Goal: Task Accomplishment & Management: Complete application form

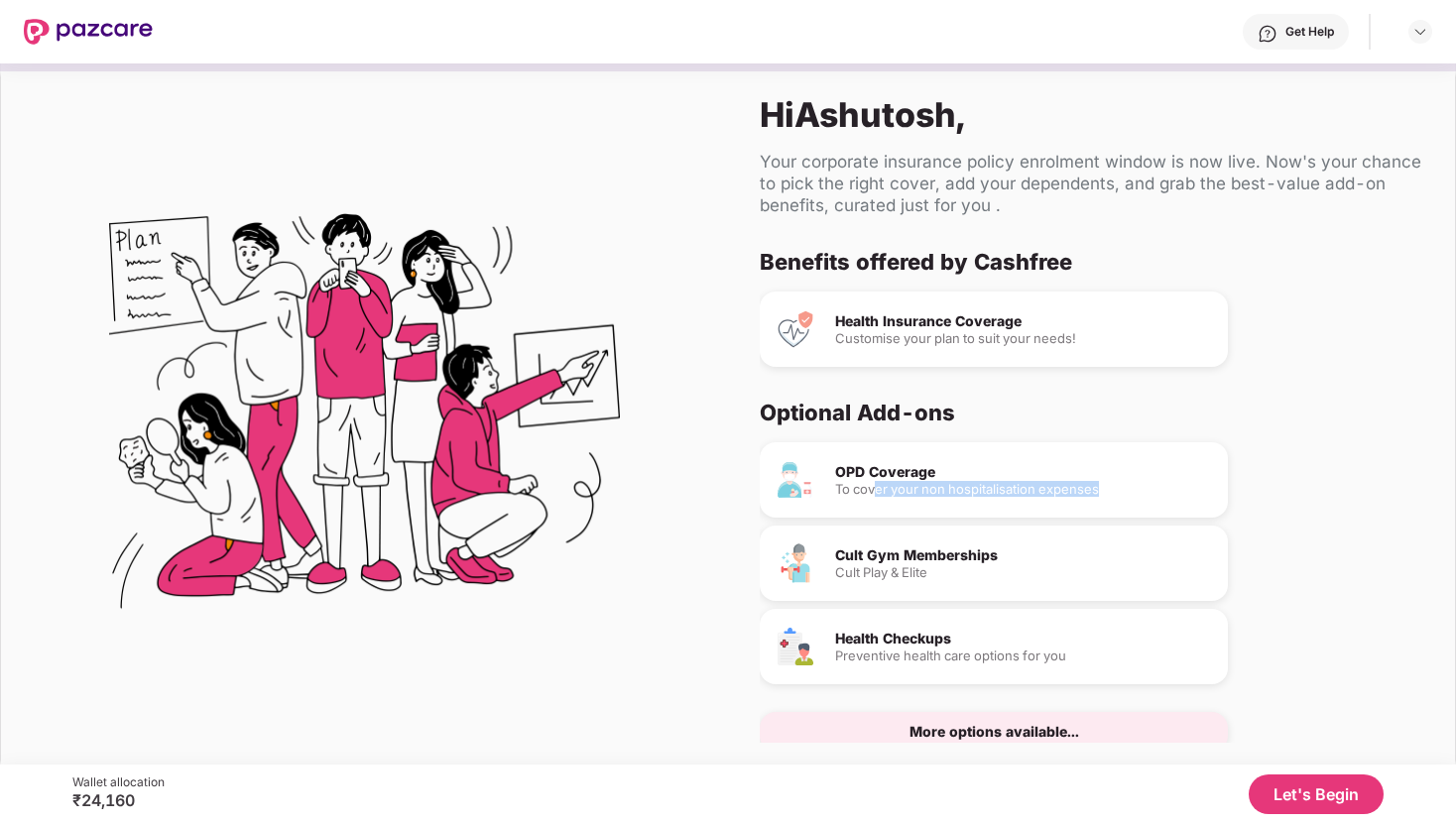
drag, startPoint x: 871, startPoint y: 490, endPoint x: 1098, endPoint y: 490, distance: 227.0
click at [1098, 490] on div "To cover your non hospitalisation expenses" at bounding box center [1023, 489] width 377 height 13
click at [1397, 488] on div "OPD Coverage To cover your non hospitalisation expenses Cult Gym Memberships Cu…" at bounding box center [1083, 597] width 648 height 310
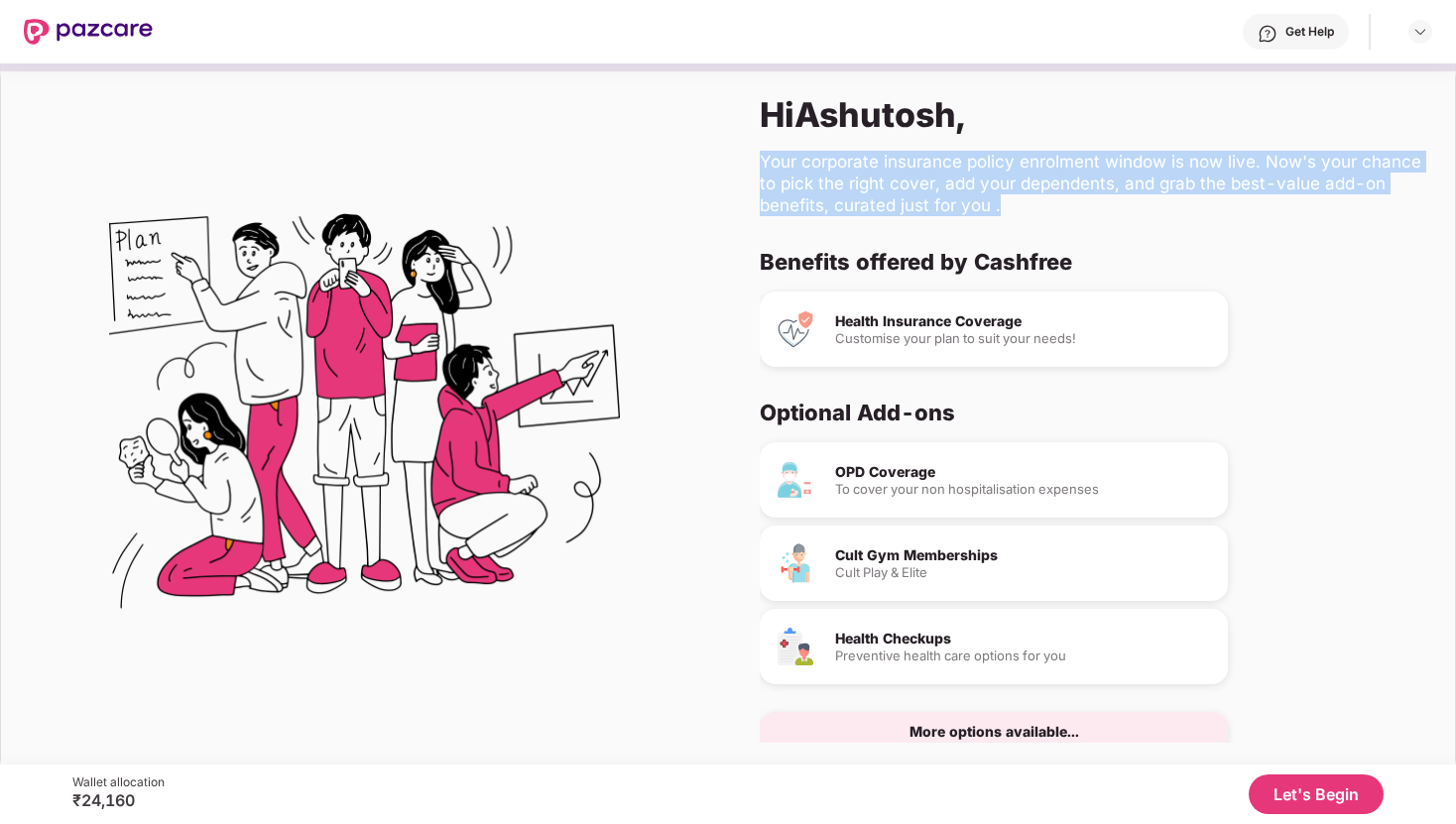
drag, startPoint x: 759, startPoint y: 152, endPoint x: 1088, endPoint y: 218, distance: 335.6
click at [1088, 218] on div "Hi [PERSON_NAME] , Your corporate insurance policy enrolment window is now live…" at bounding box center [1092, 418] width 728 height 712
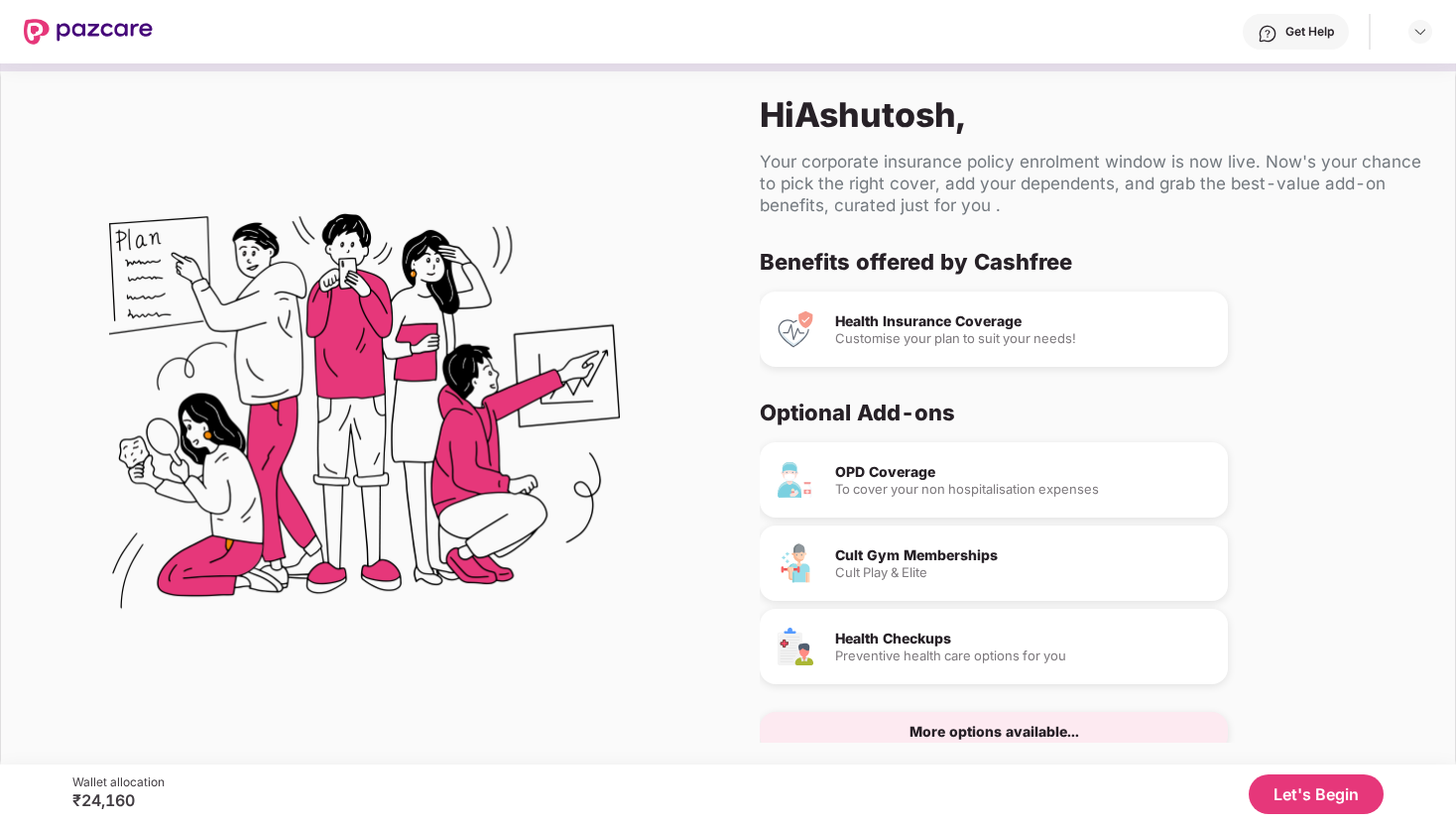
click at [1331, 797] on button "Let's Begin" at bounding box center [1315, 794] width 135 height 40
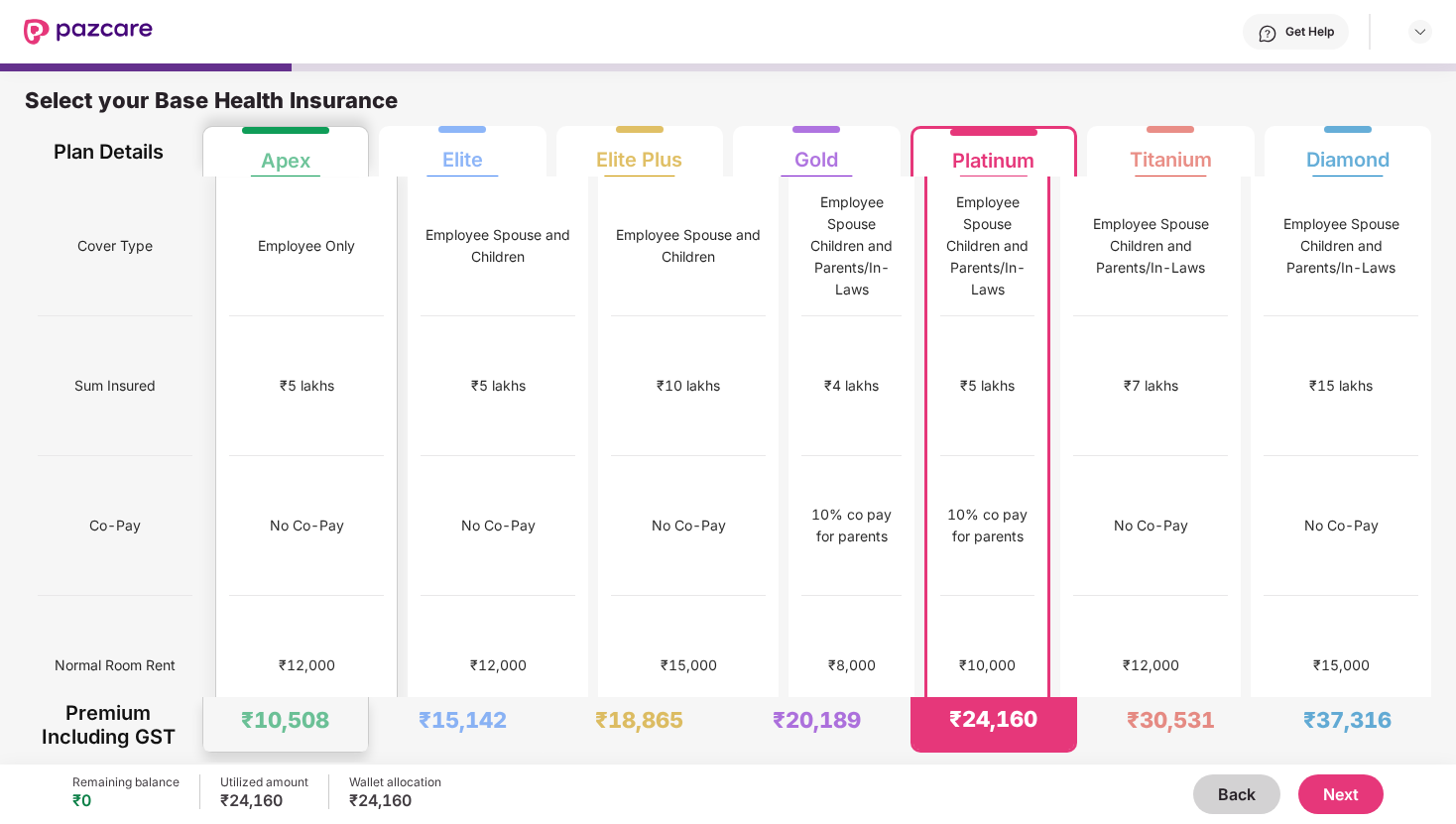
click at [303, 141] on div "Apex" at bounding box center [286, 152] width 50 height 40
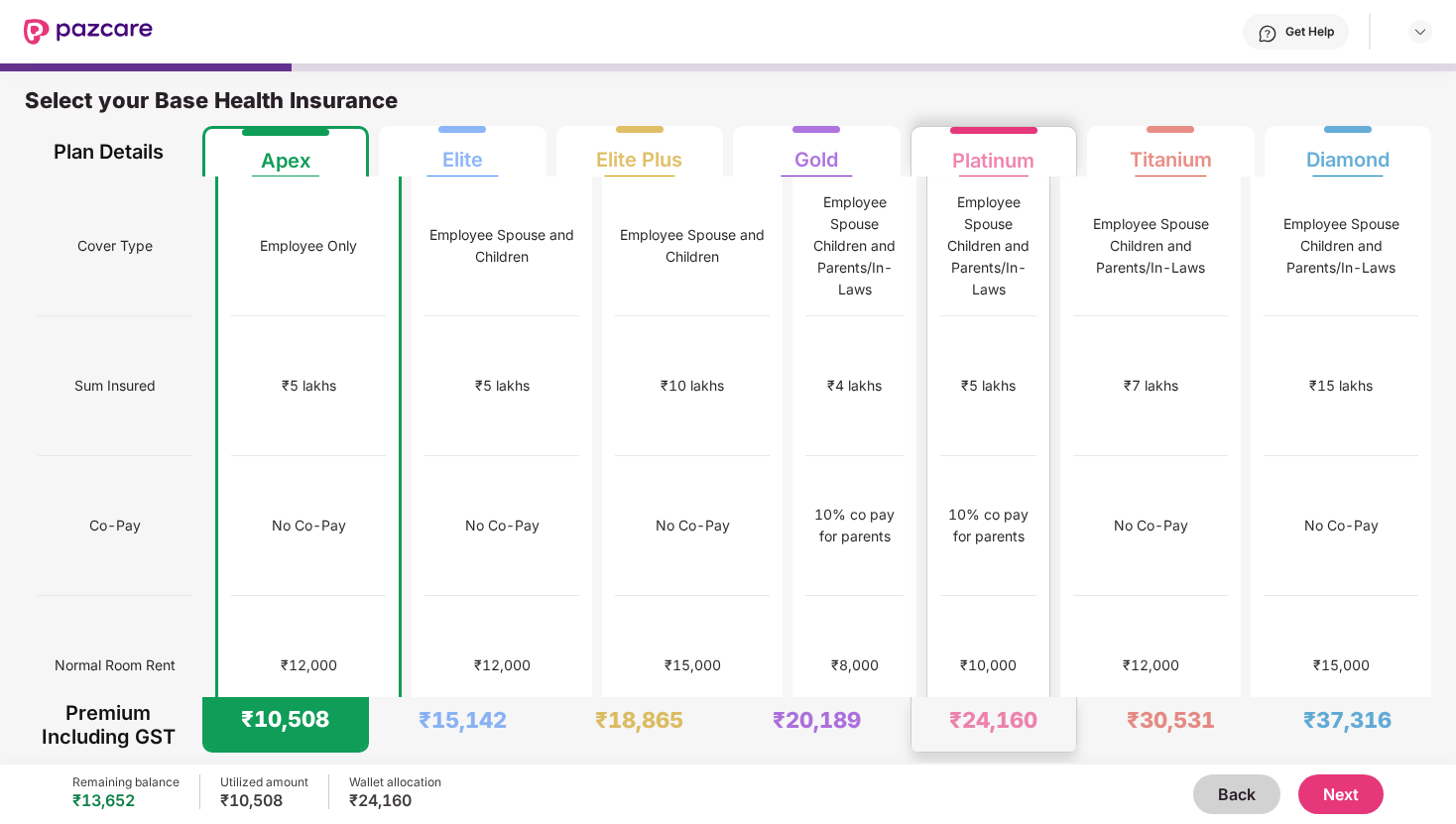
click at [998, 155] on div "Platinum" at bounding box center [994, 152] width 83 height 40
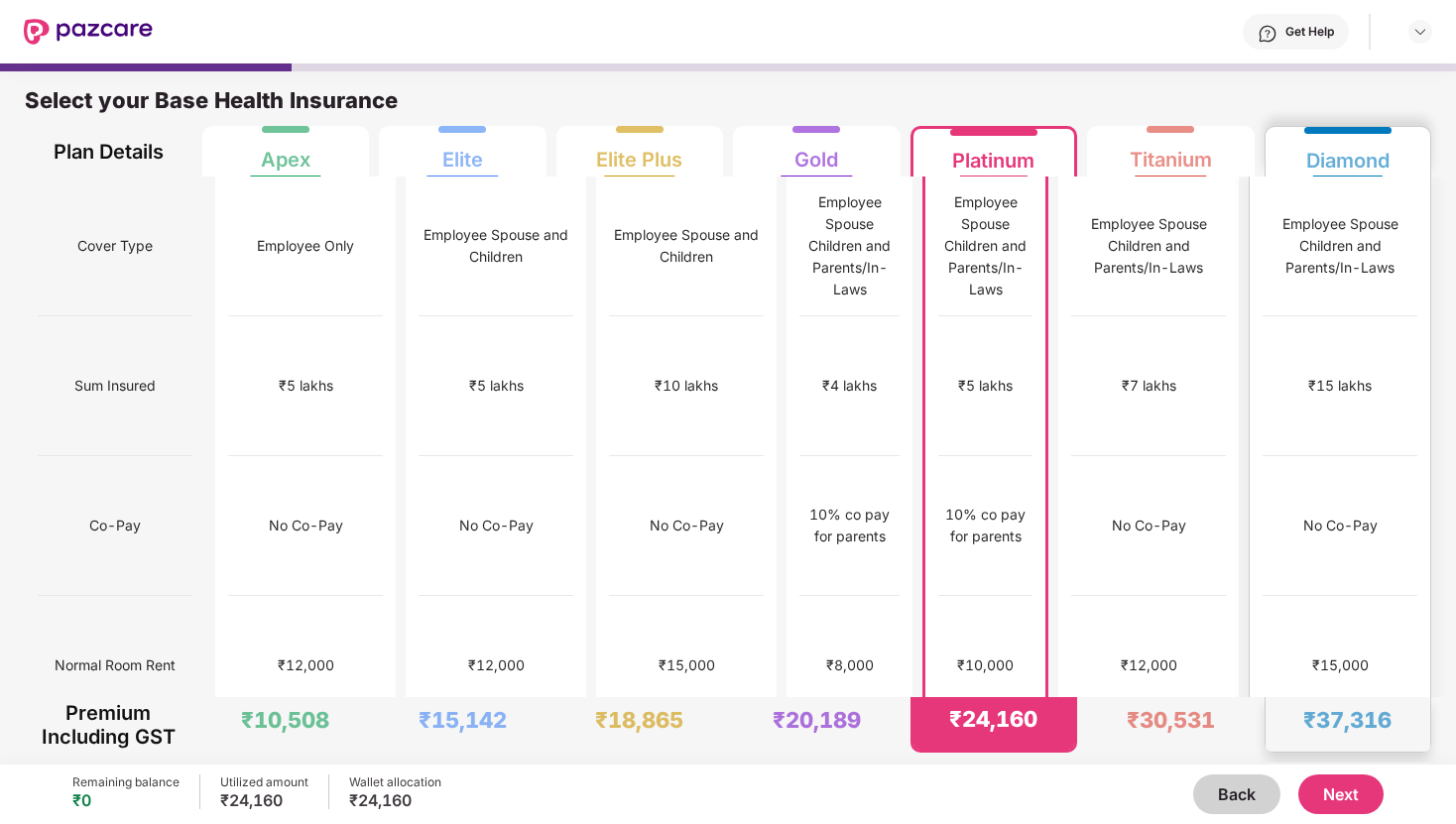
click at [1317, 156] on div "Diamond" at bounding box center [1348, 152] width 84 height 40
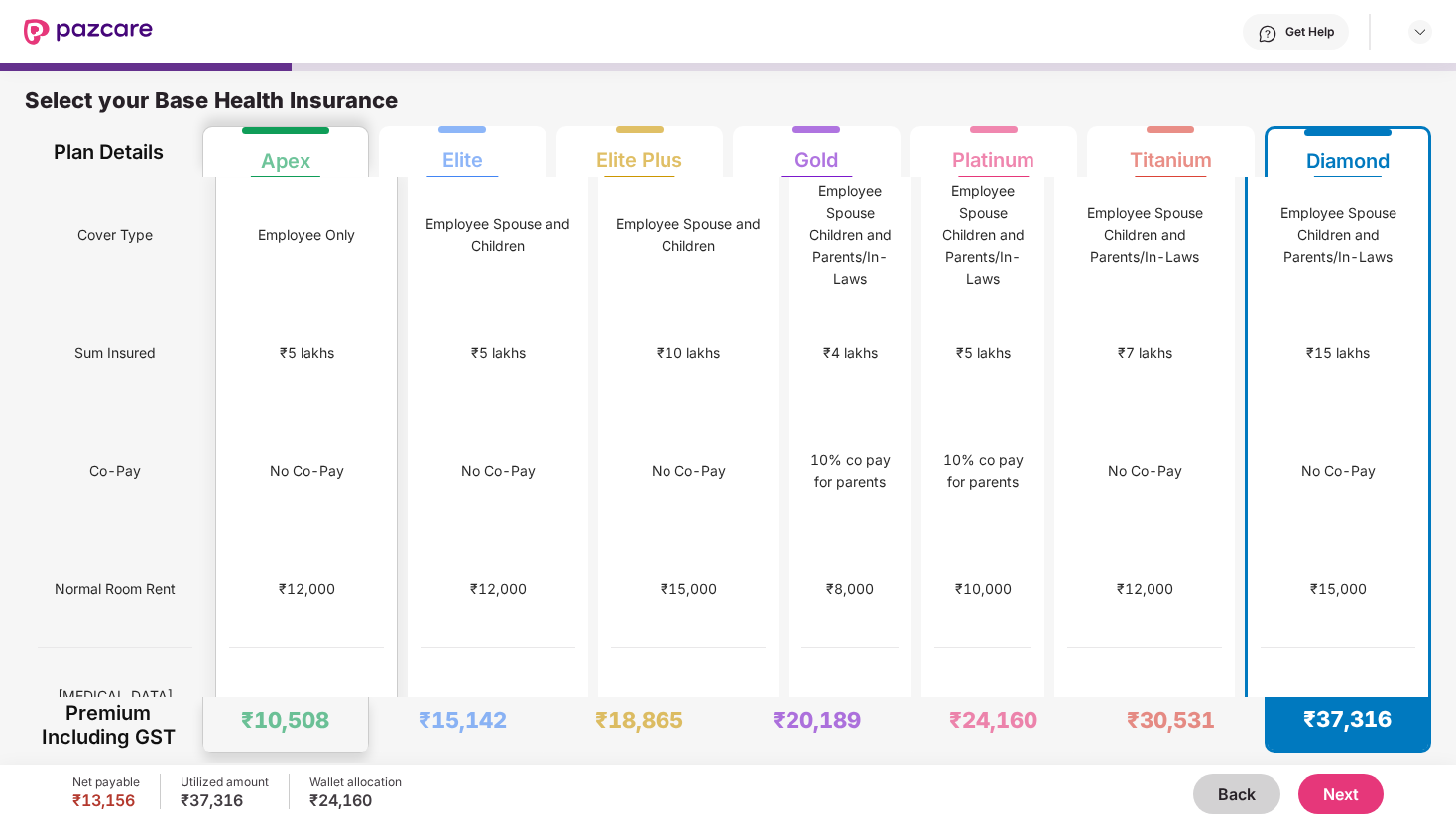
click at [296, 180] on div "Employee Only" at bounding box center [306, 235] width 154 height 118
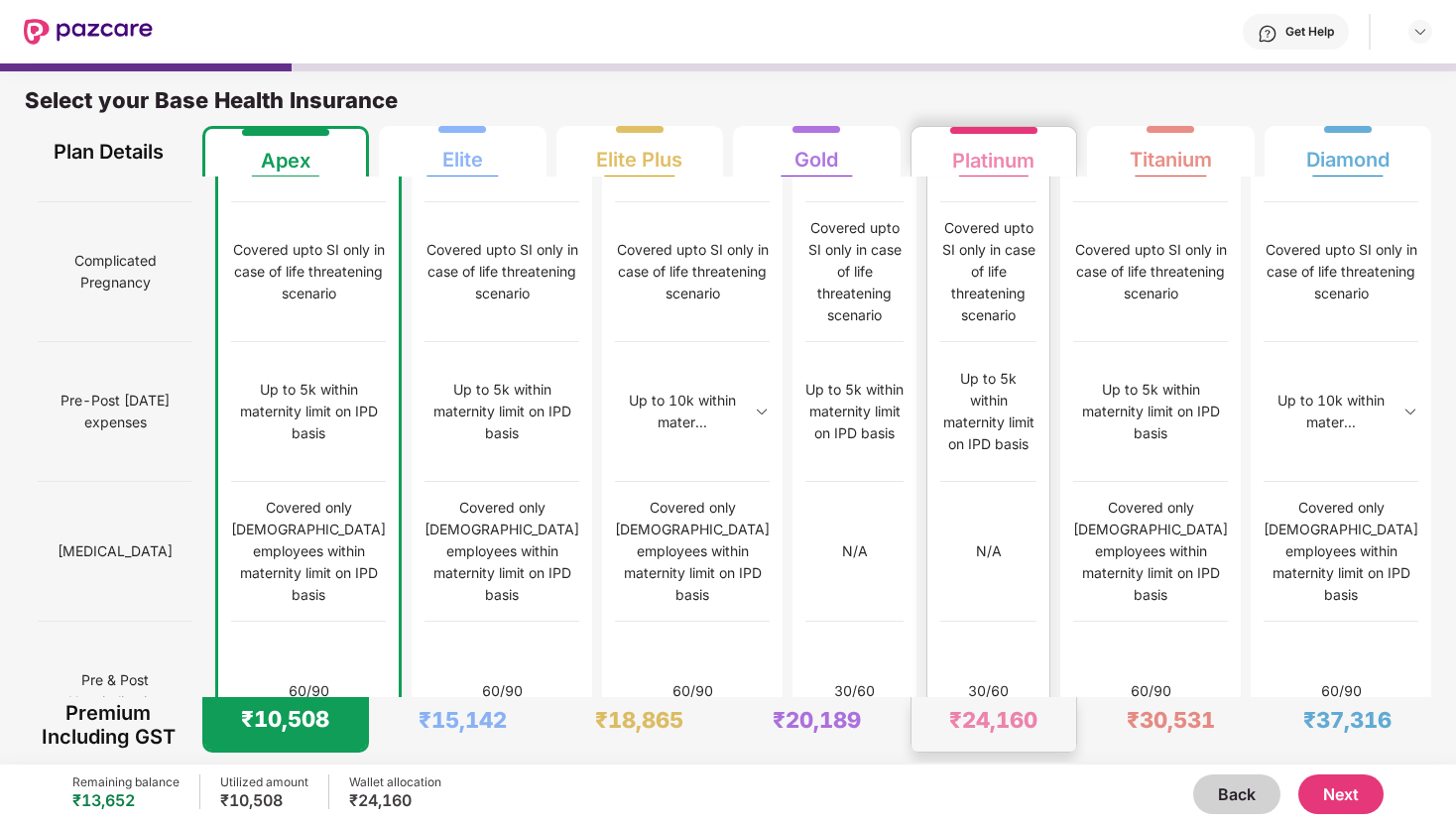
scroll to position [1884, 0]
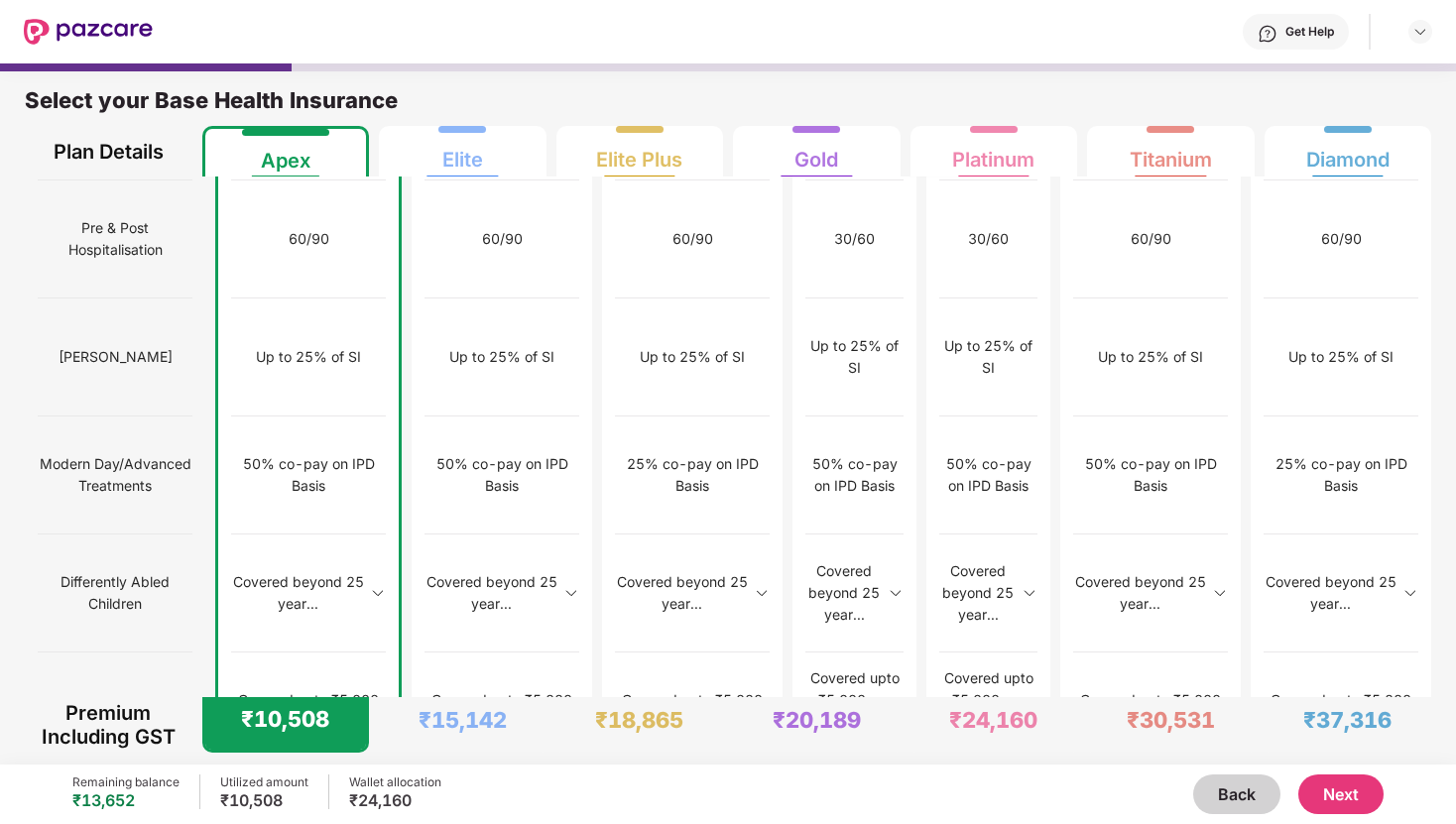
drag, startPoint x: 52, startPoint y: 359, endPoint x: 165, endPoint y: 360, distance: 113.0
click at [166, 770] on div "[MEDICAL_DATA]" at bounding box center [115, 829] width 154 height 118
copy span "[MEDICAL_DATA]"
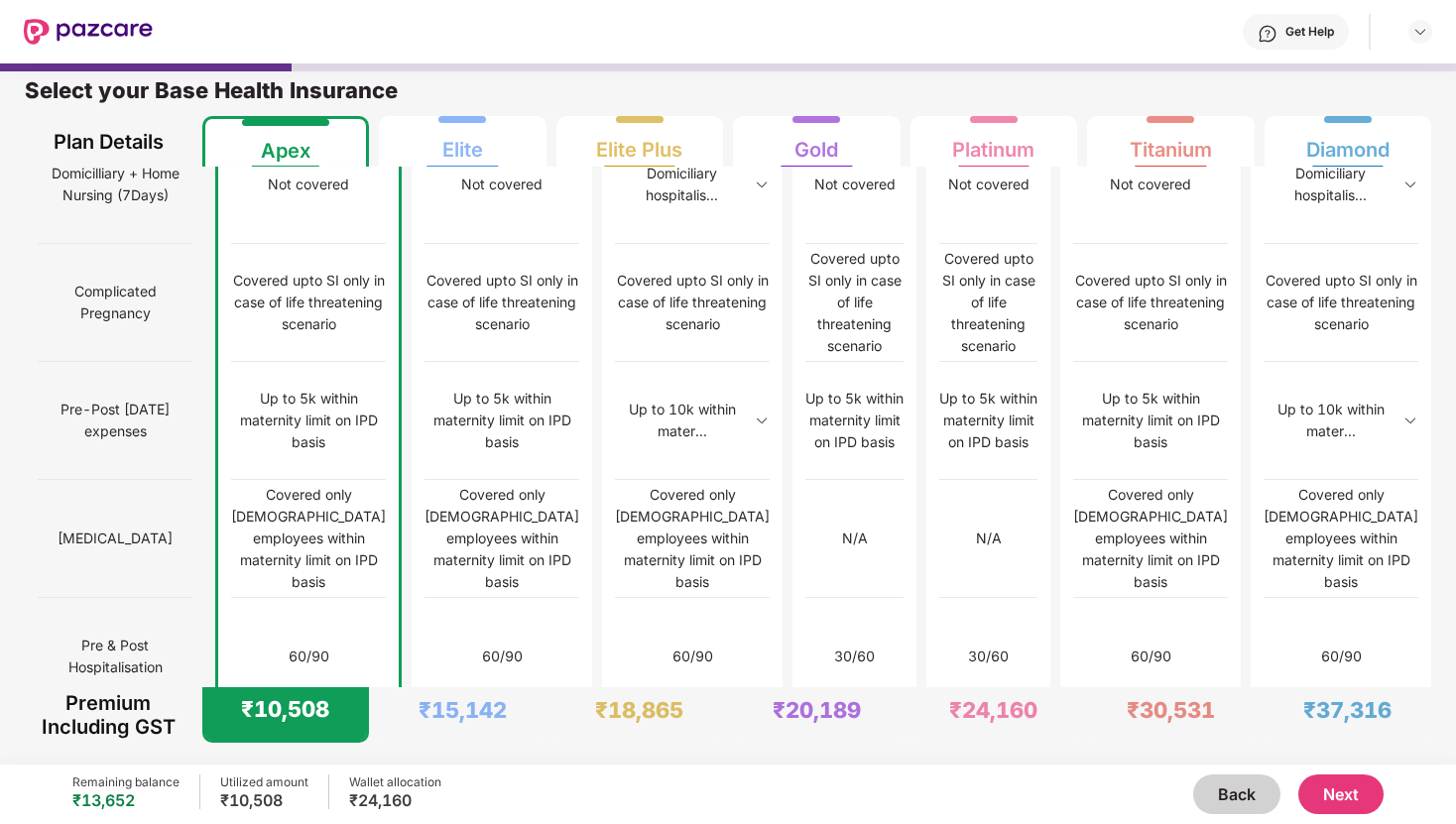
scroll to position [1461, 0]
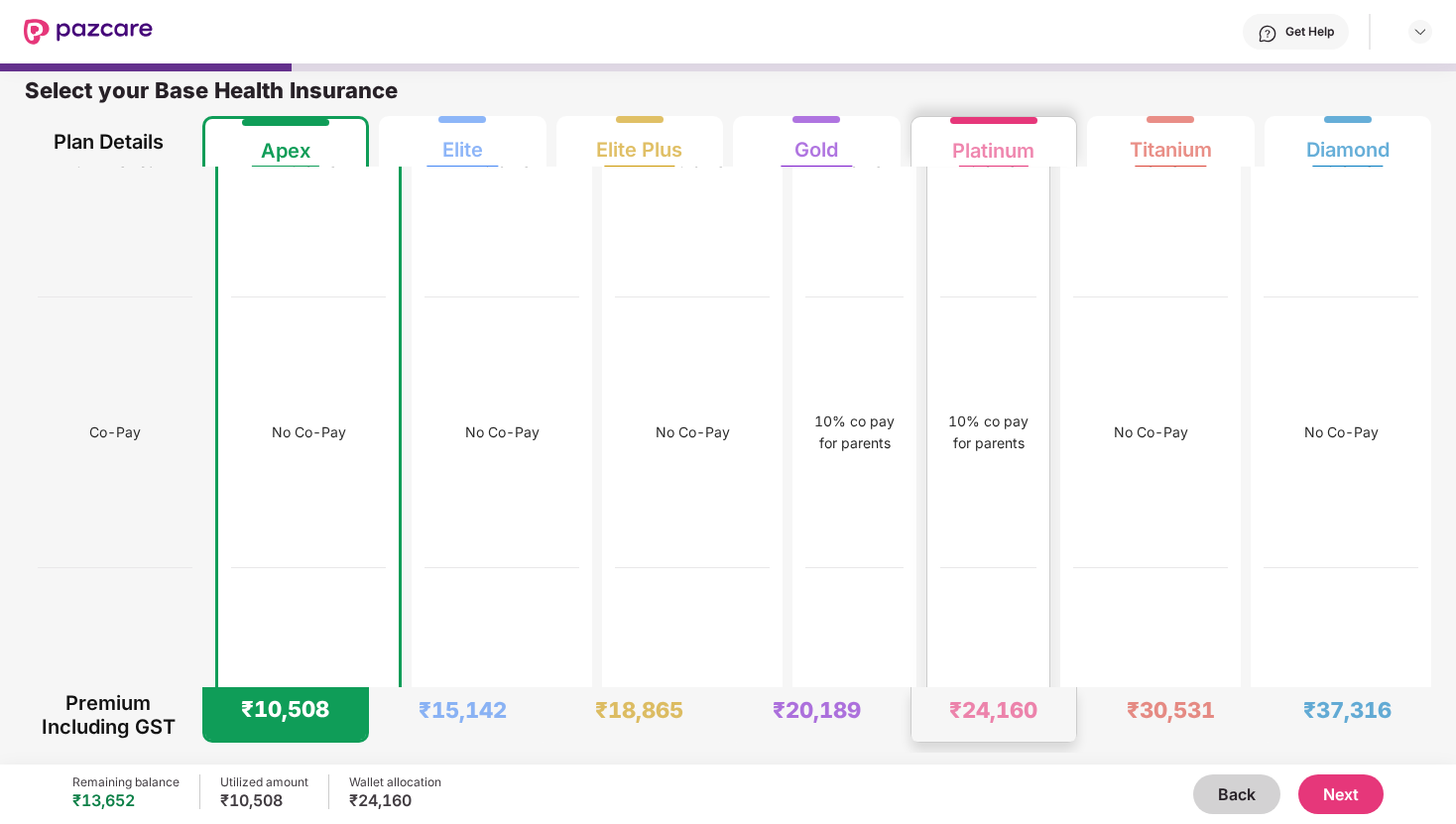
scroll to position [0, 0]
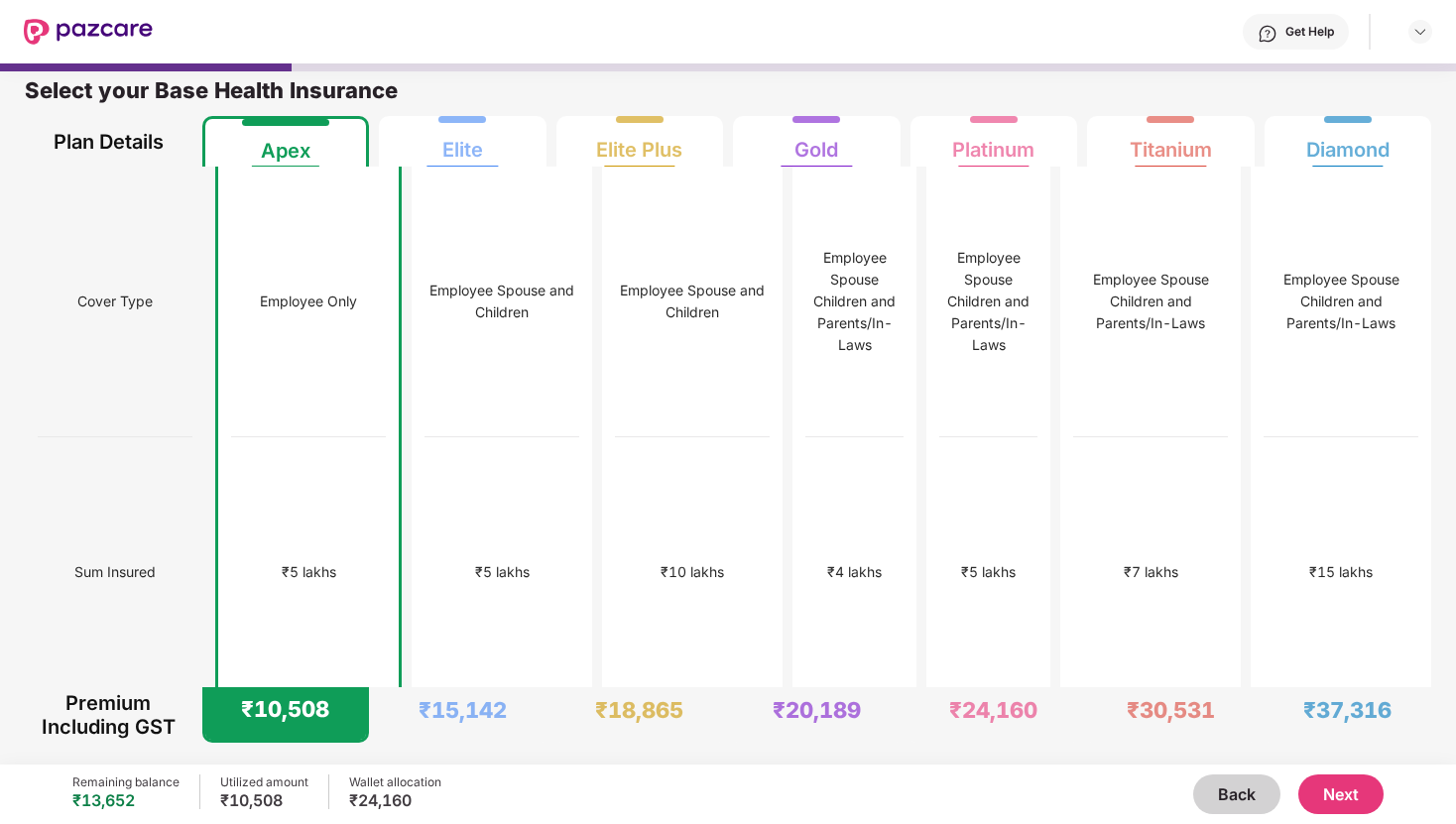
click at [1350, 782] on button "Next" at bounding box center [1341, 794] width 86 height 40
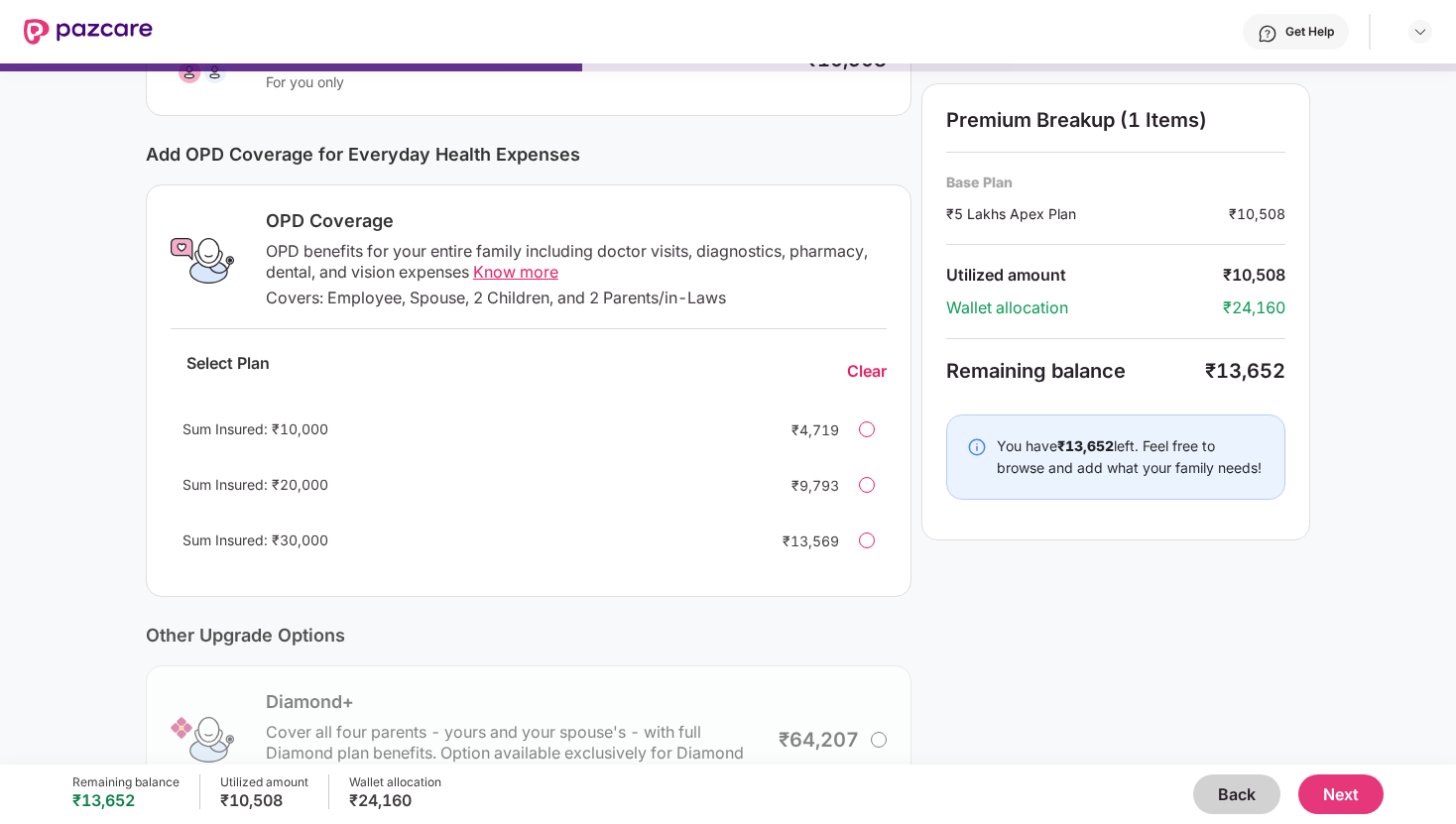
scroll to position [201, 0]
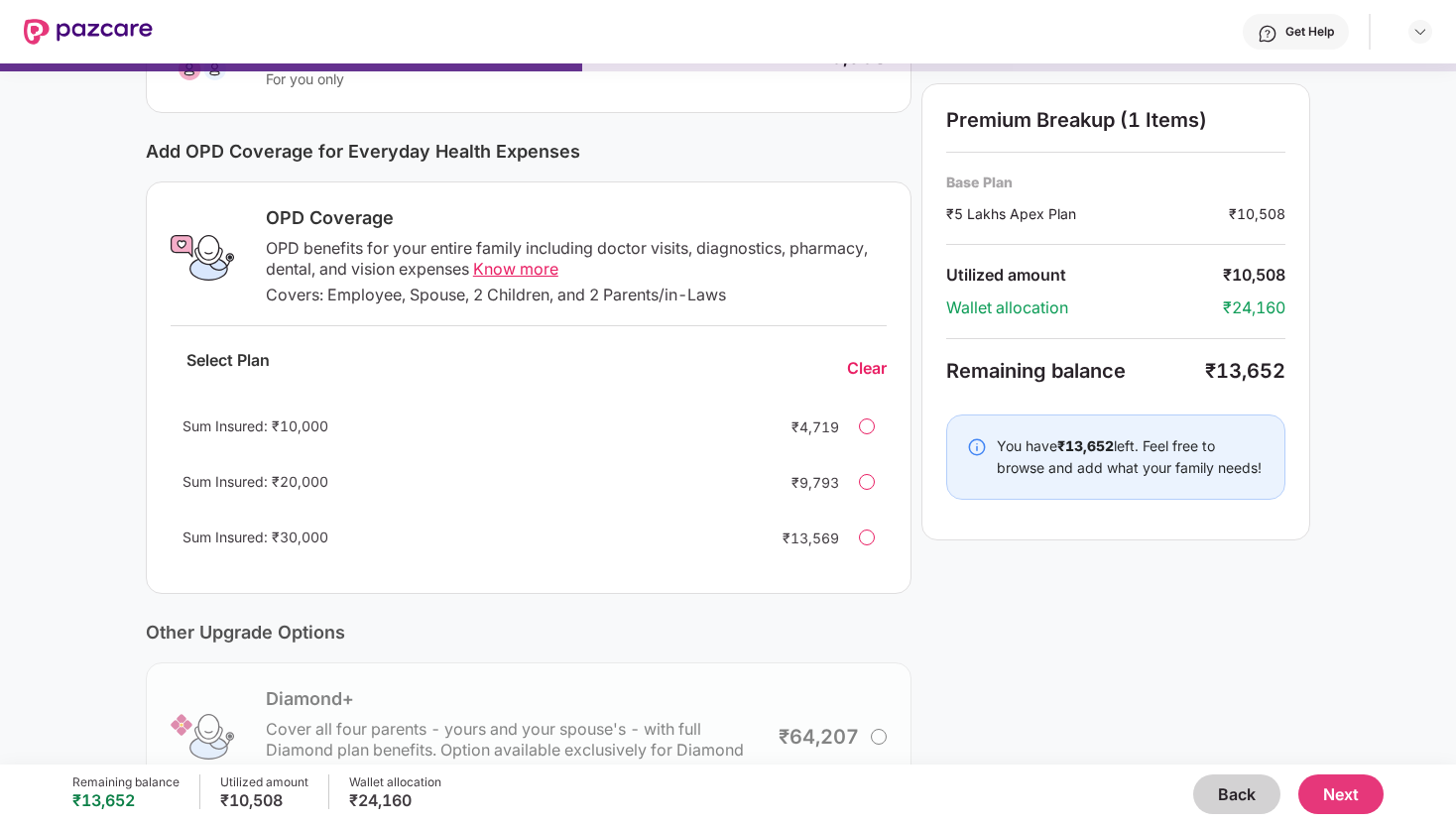
click at [1226, 786] on button "Back" at bounding box center [1237, 794] width 88 height 40
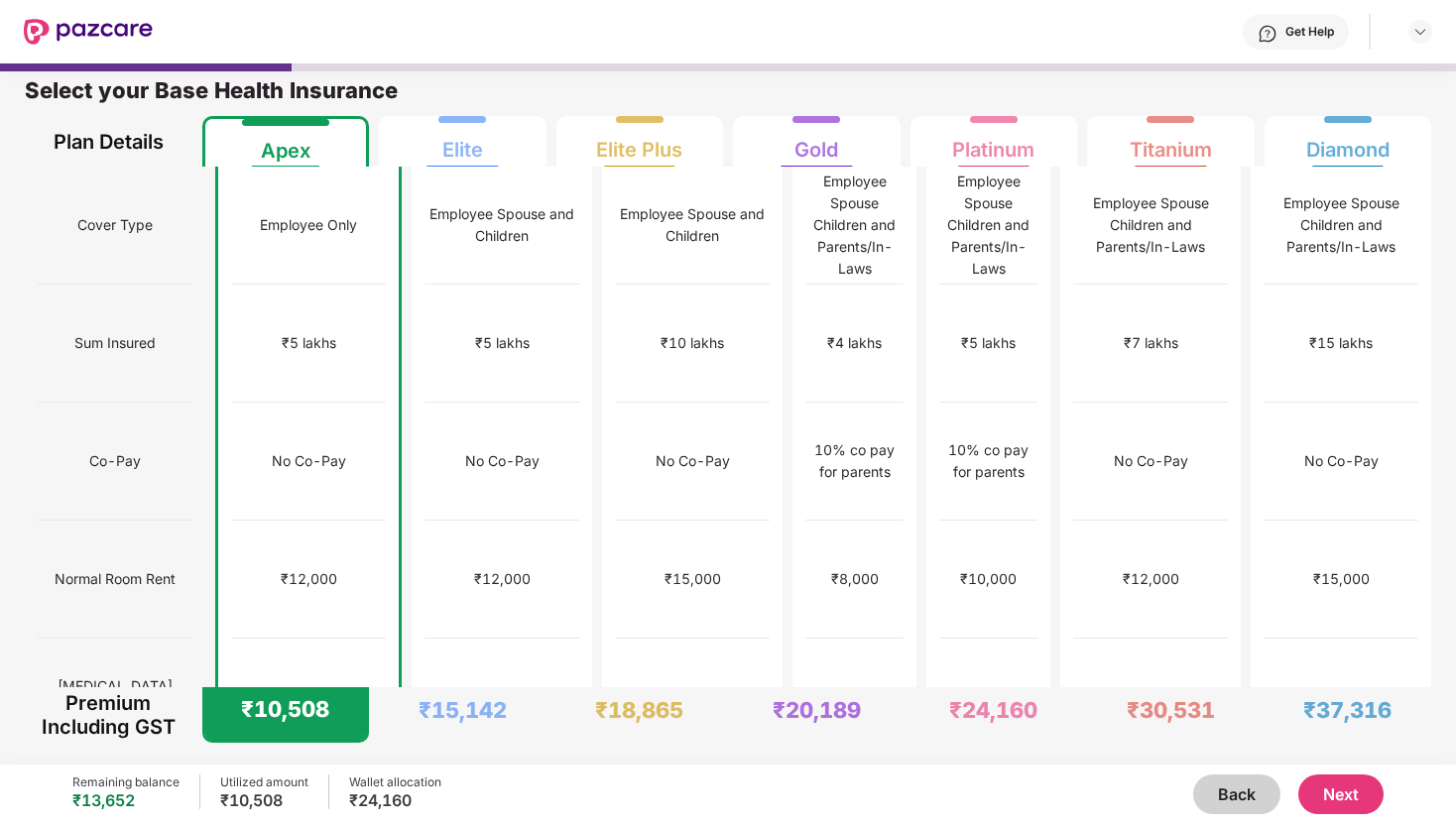
click at [1335, 786] on button "Next" at bounding box center [1341, 794] width 86 height 40
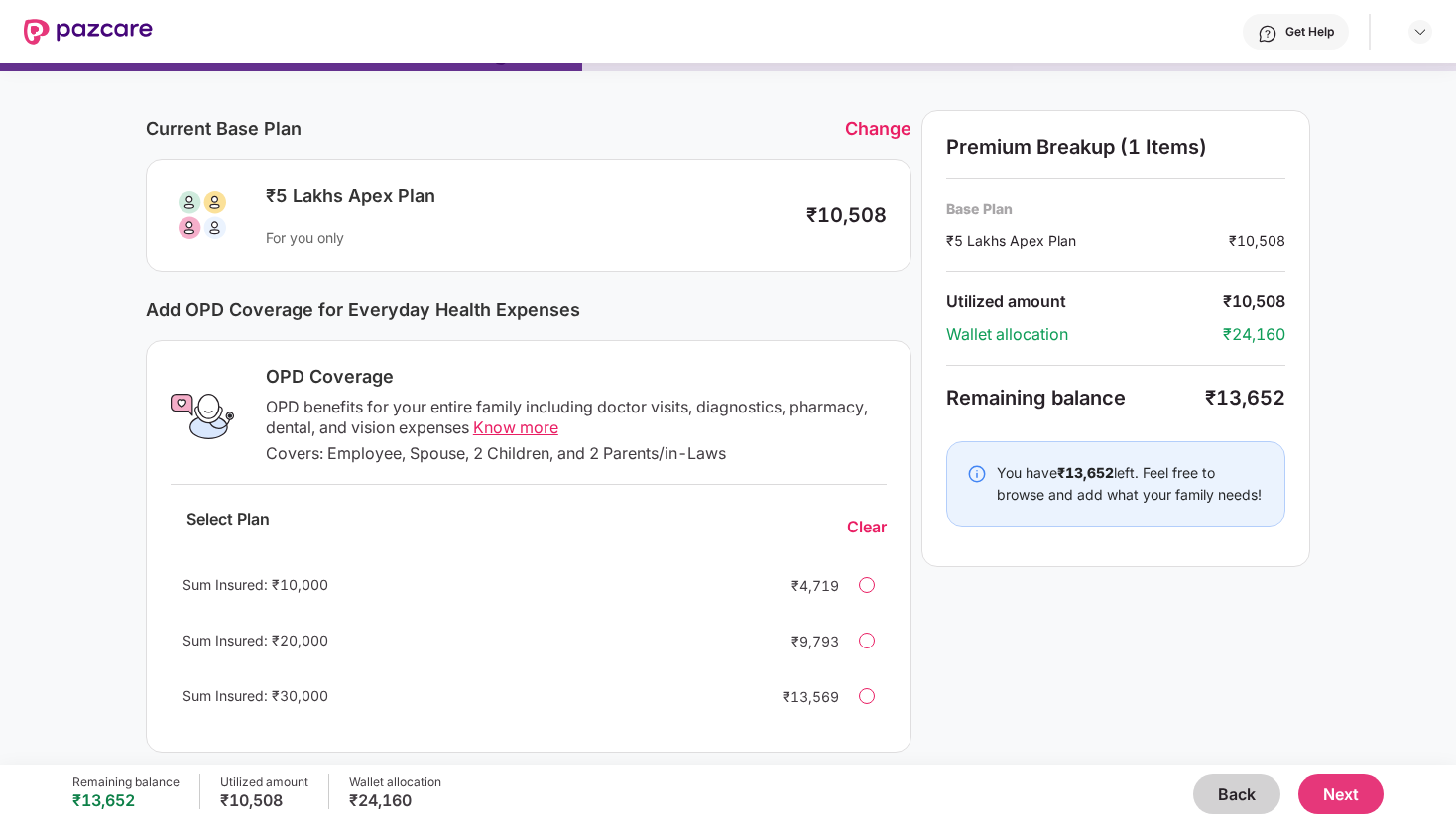
scroll to position [0, 0]
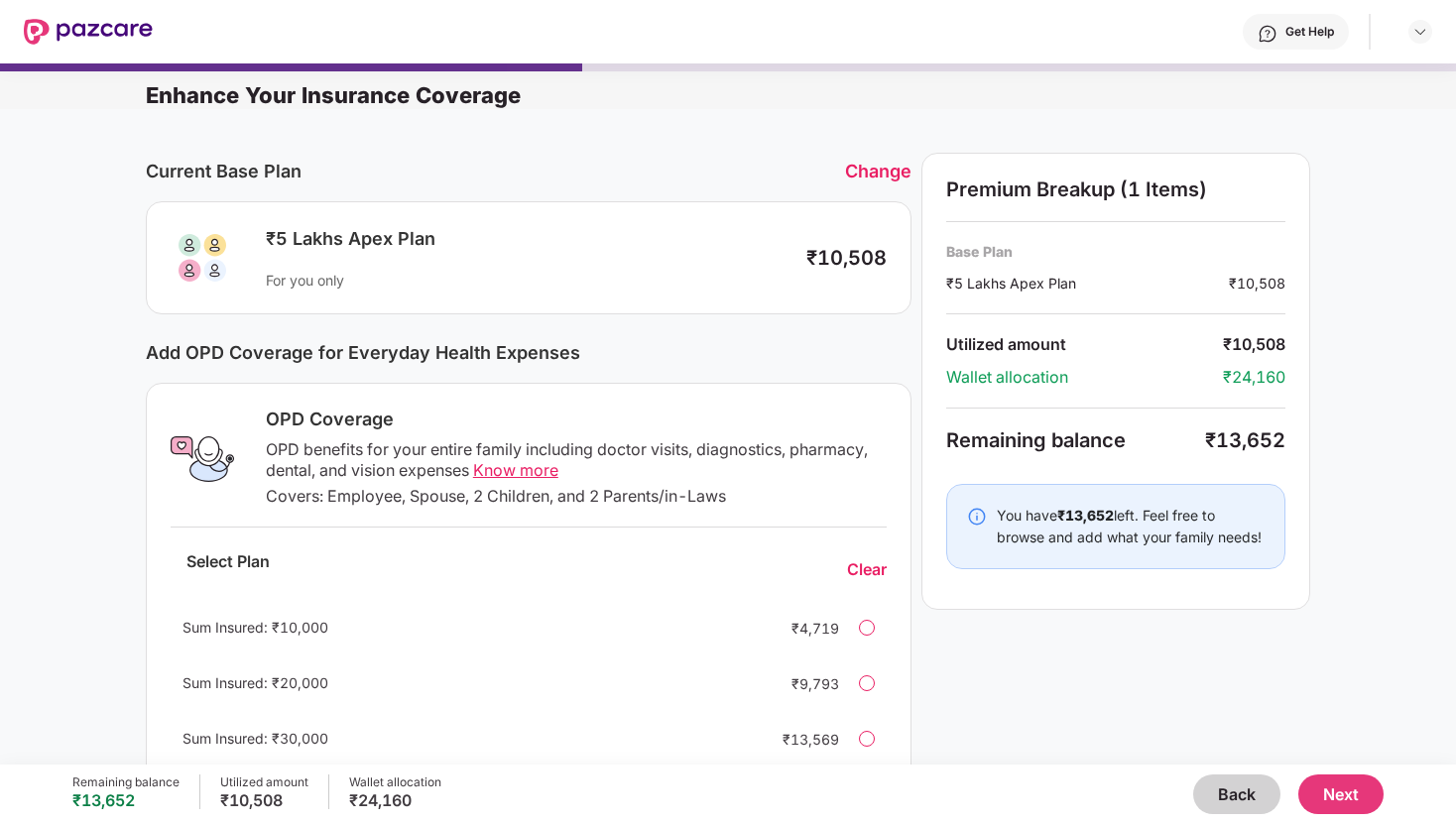
click at [866, 625] on div at bounding box center [867, 628] width 16 height 16
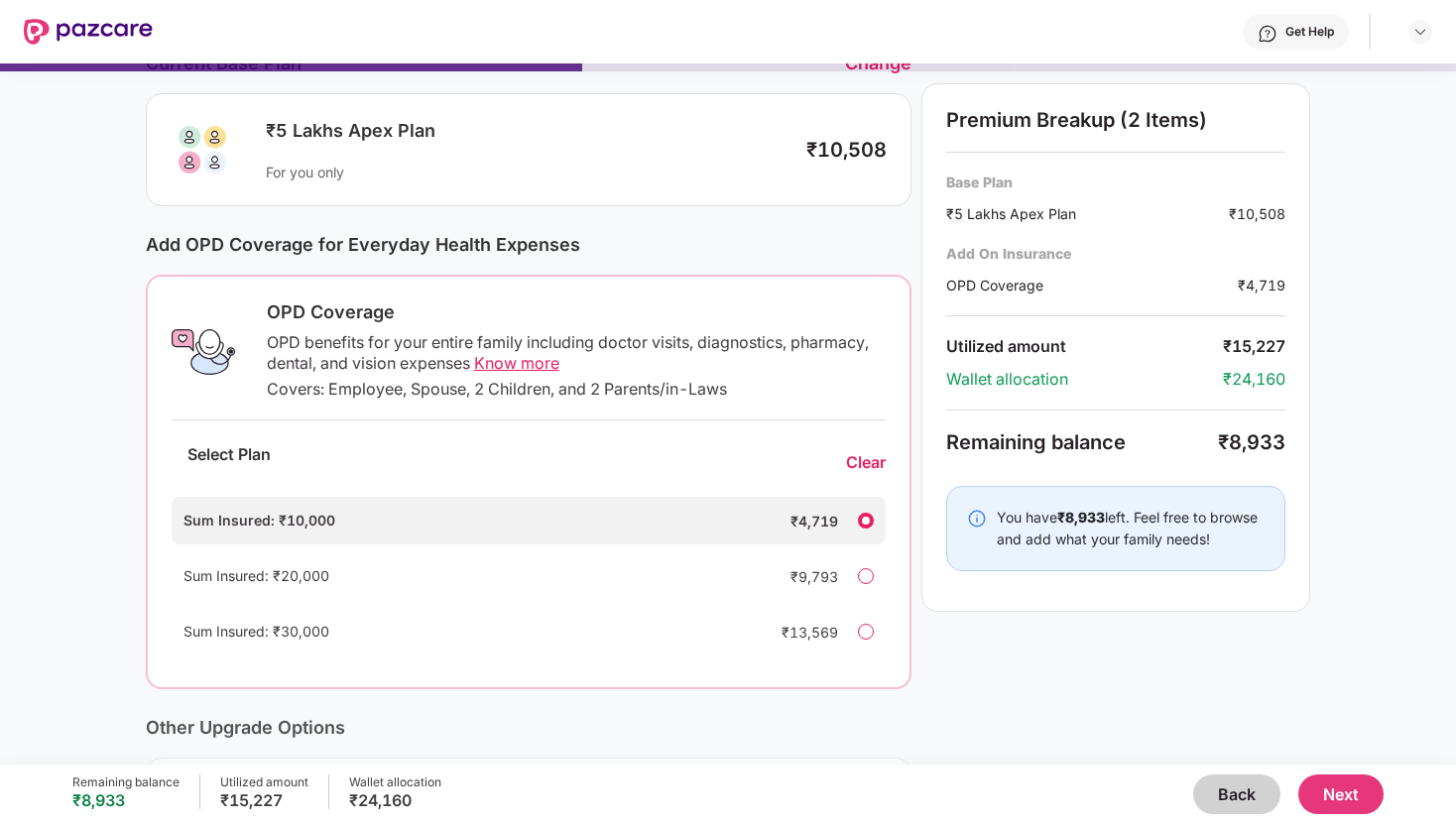
scroll to position [180, 0]
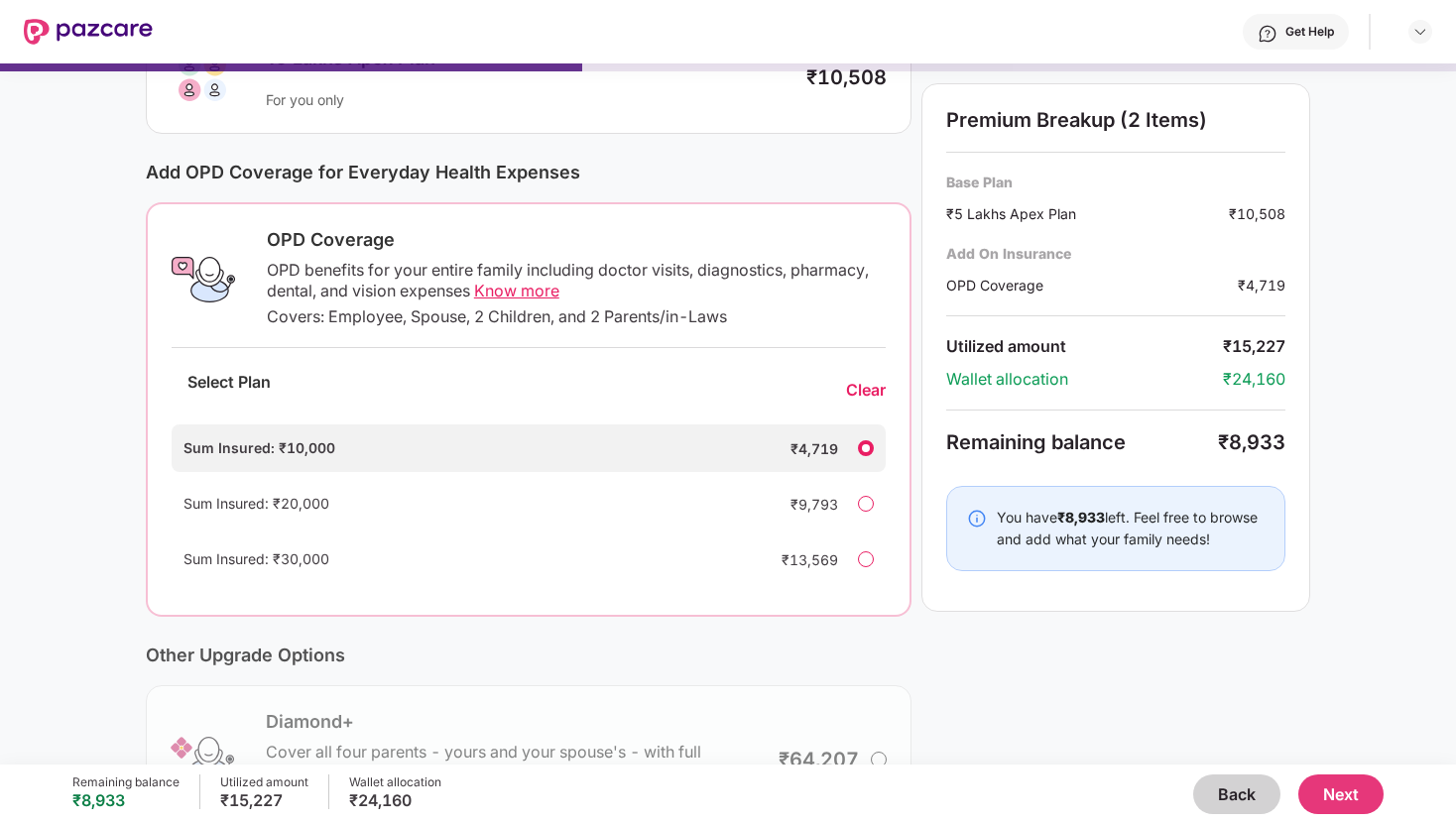
click at [861, 556] on div at bounding box center [866, 559] width 16 height 16
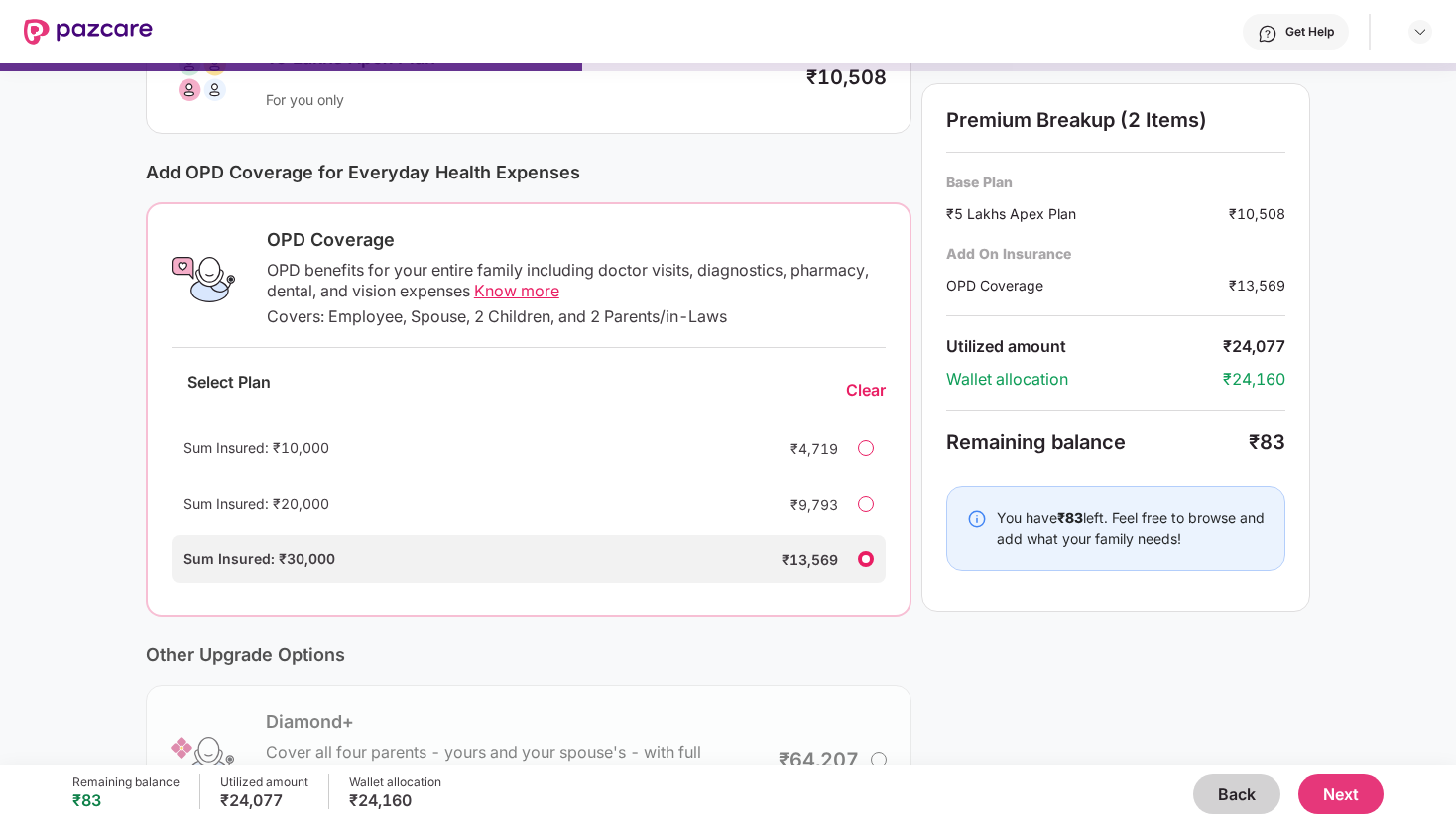
click at [866, 446] on div at bounding box center [866, 448] width 16 height 16
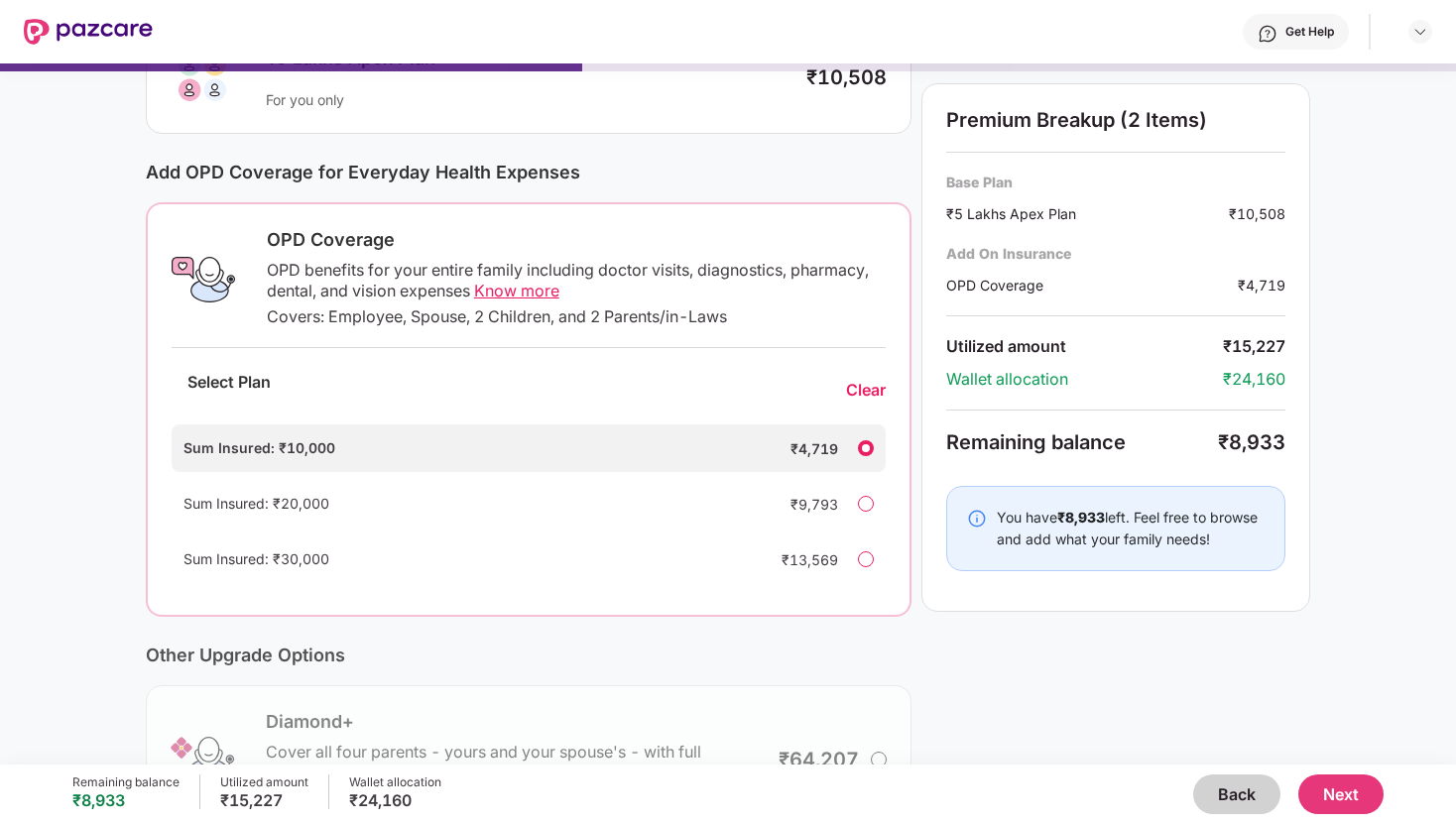
drag, startPoint x: 1273, startPoint y: 540, endPoint x: 991, endPoint y: 503, distance: 284.4
click at [991, 503] on div "You have ₹8,933 left. Feel free to browse and add what your family needs!" at bounding box center [1116, 529] width 339 height 86
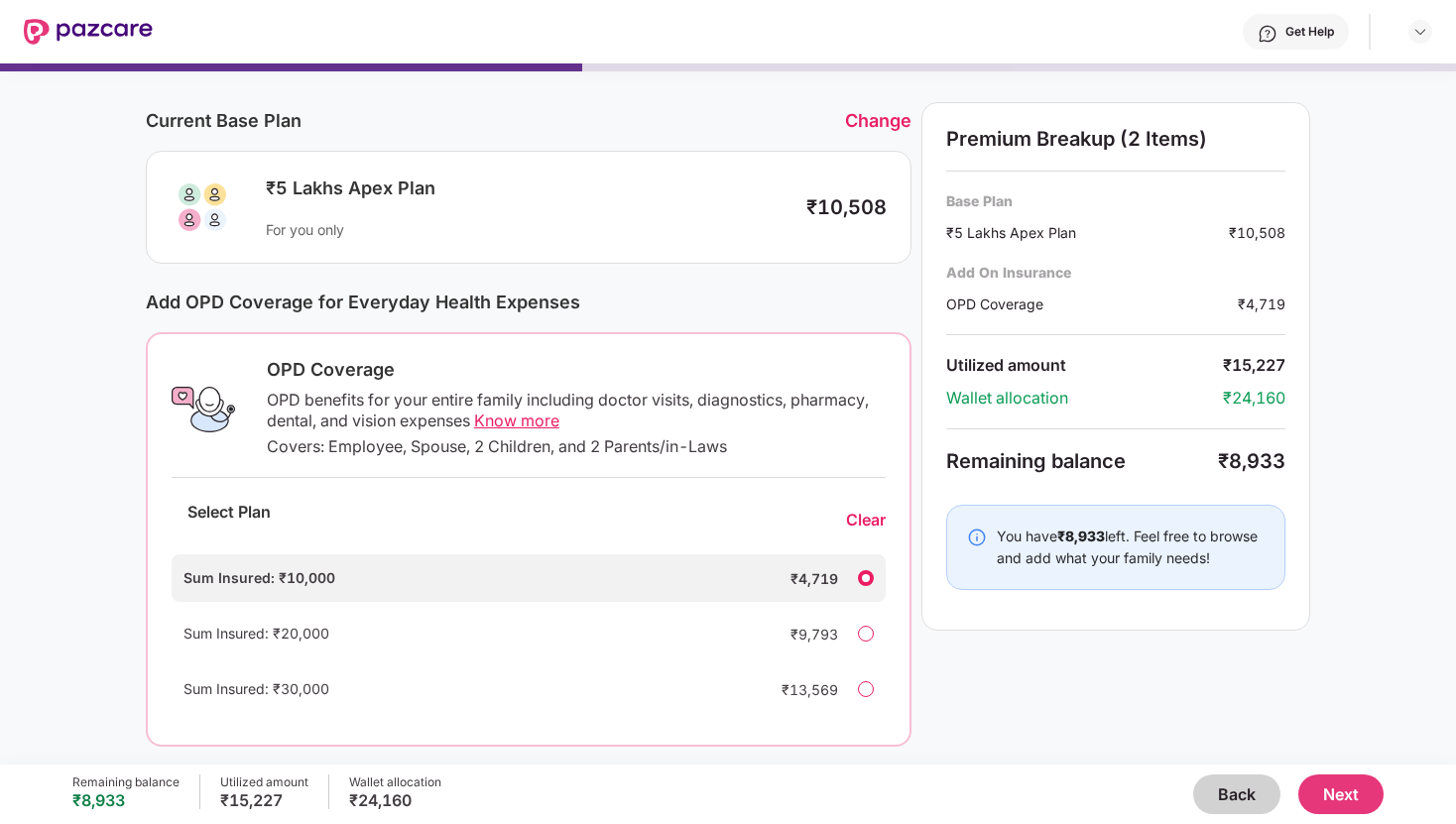
scroll to position [0, 0]
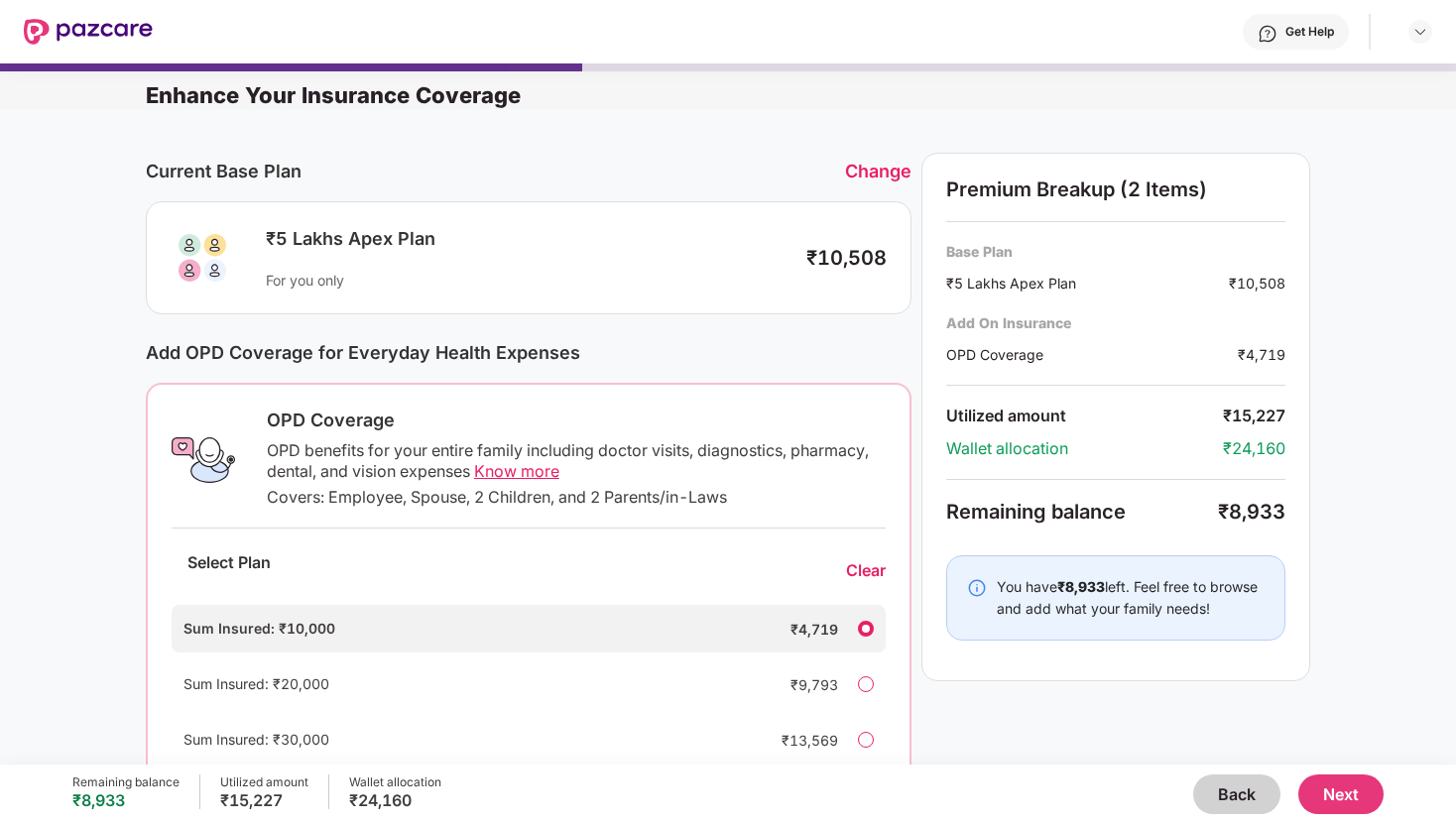
click at [1138, 140] on div "Current Base Plan Change ₹5 Lakhs Apex Plan For you only ₹10,508 Add OPD Covera…" at bounding box center [728, 644] width 1456 height 1071
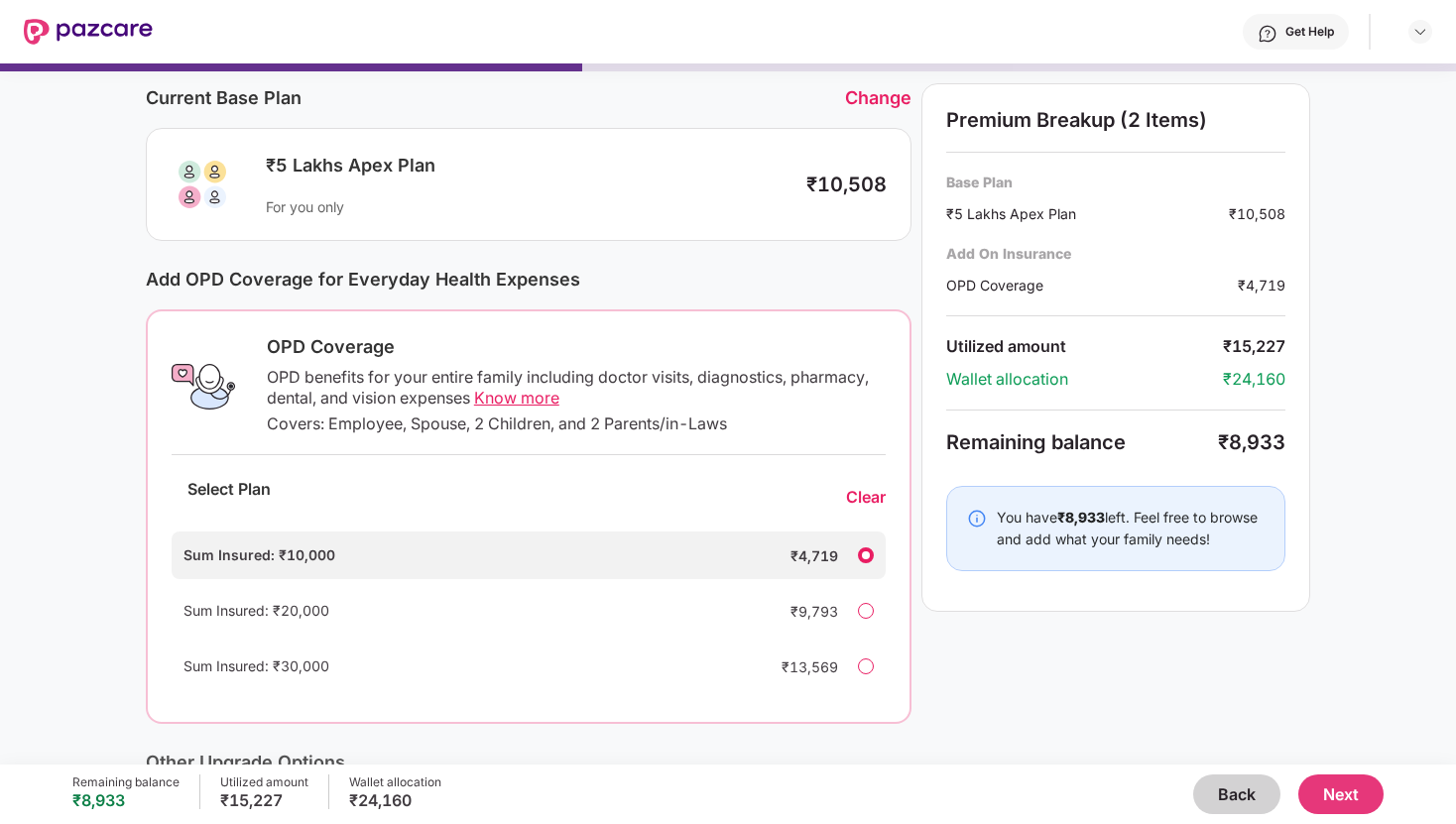
scroll to position [118, 0]
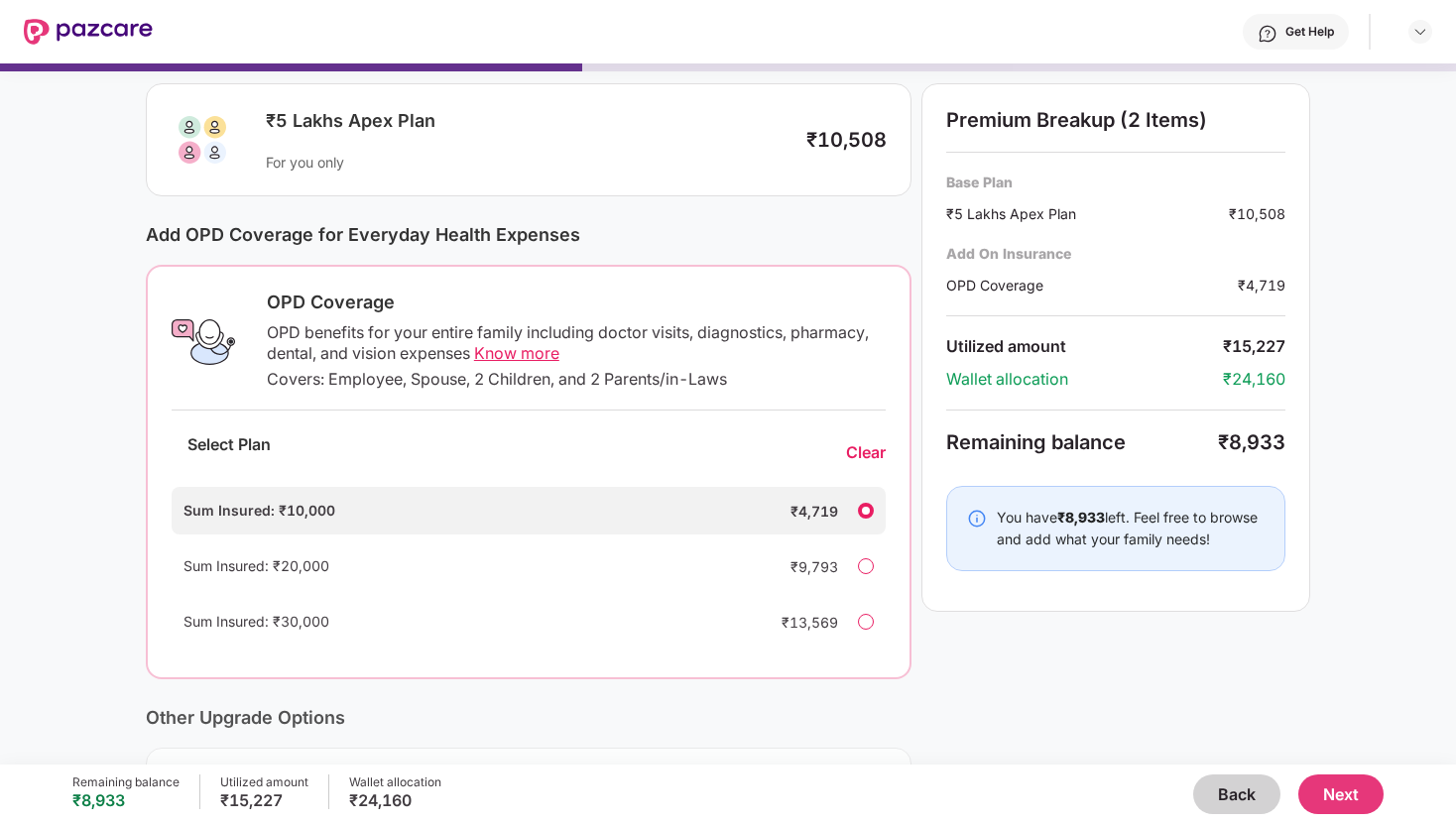
click at [540, 357] on span "Know more" at bounding box center [517, 353] width 86 height 20
